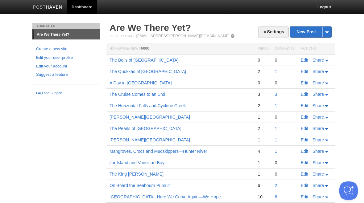
click at [305, 58] on link "Edit" at bounding box center [304, 60] width 7 height 5
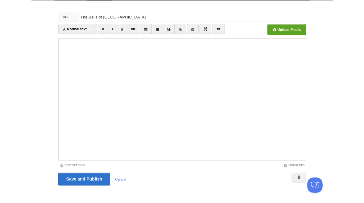
scroll to position [36, 0]
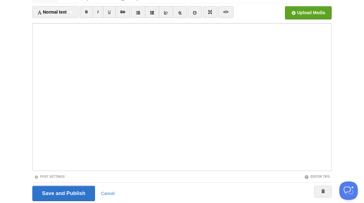
click at [110, 195] on link "Cancel" at bounding box center [108, 193] width 14 height 5
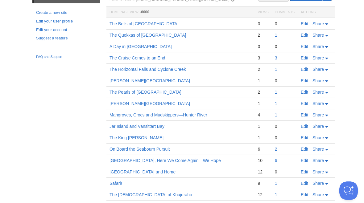
click at [130, 24] on link "The Bells of [GEOGRAPHIC_DATA]" at bounding box center [144, 23] width 69 height 5
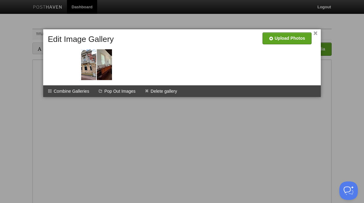
click at [164, 91] on li "Delete gallery" at bounding box center [161, 91] width 42 height 12
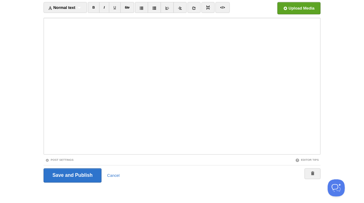
scroll to position [57, 0]
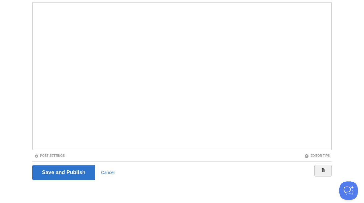
click at [75, 169] on input "Save and Publish" at bounding box center [63, 172] width 63 height 15
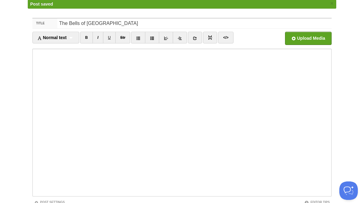
scroll to position [23, 0]
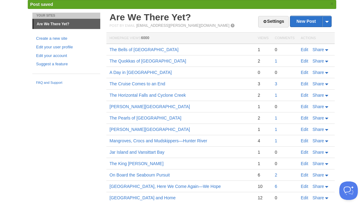
click at [130, 50] on link "The Bells of [GEOGRAPHIC_DATA]" at bounding box center [144, 49] width 69 height 5
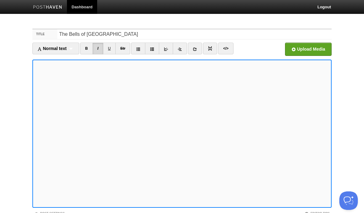
click at [312, 52] on input "file" at bounding box center [122, 50] width 467 height 31
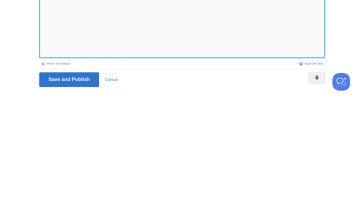
scroll to position [48, 0]
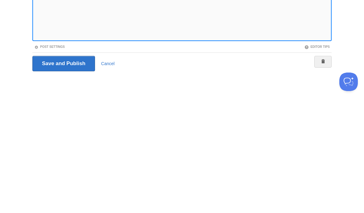
click at [72, 175] on input "Save and Publish" at bounding box center [63, 182] width 63 height 15
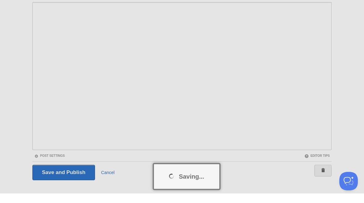
scroll to position [57, 0]
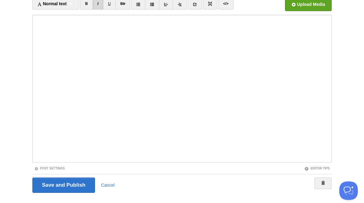
scroll to position [23, 0]
